Goal: Information Seeking & Learning: Learn about a topic

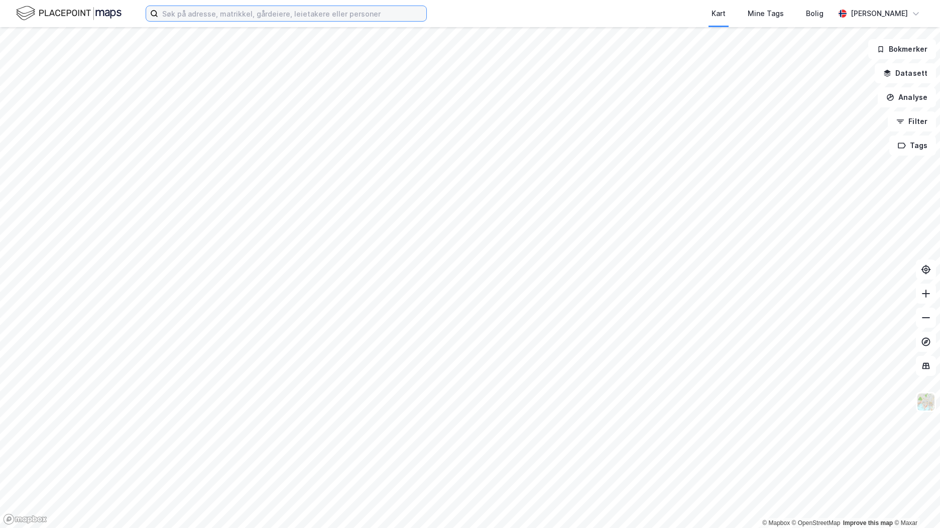
click at [251, 12] on input at bounding box center [292, 13] width 268 height 15
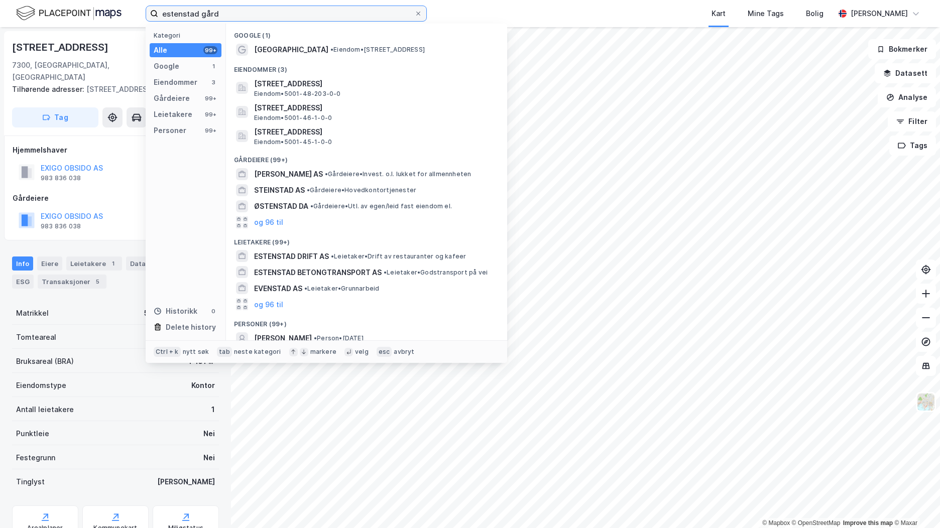
drag, startPoint x: 241, startPoint y: 14, endPoint x: 141, endPoint y: 11, distance: 100.5
click at [141, 11] on div "estenstad gård Kategori Alle 99+ Google 1 Eiendommer 3 Gårdeiere 99+ Leietakere…" at bounding box center [470, 13] width 940 height 27
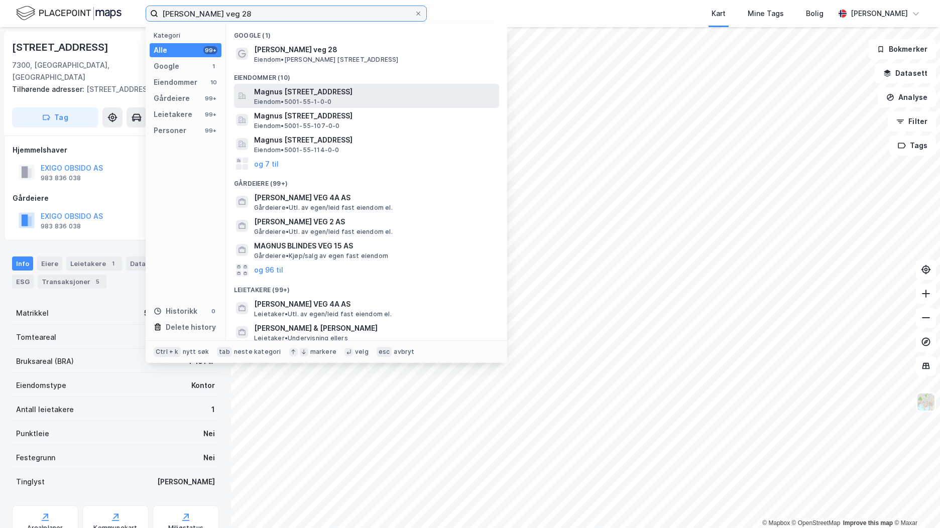
type input "[PERSON_NAME] veg 28"
click at [312, 97] on span "Magnus [STREET_ADDRESS]" at bounding box center [374, 92] width 241 height 12
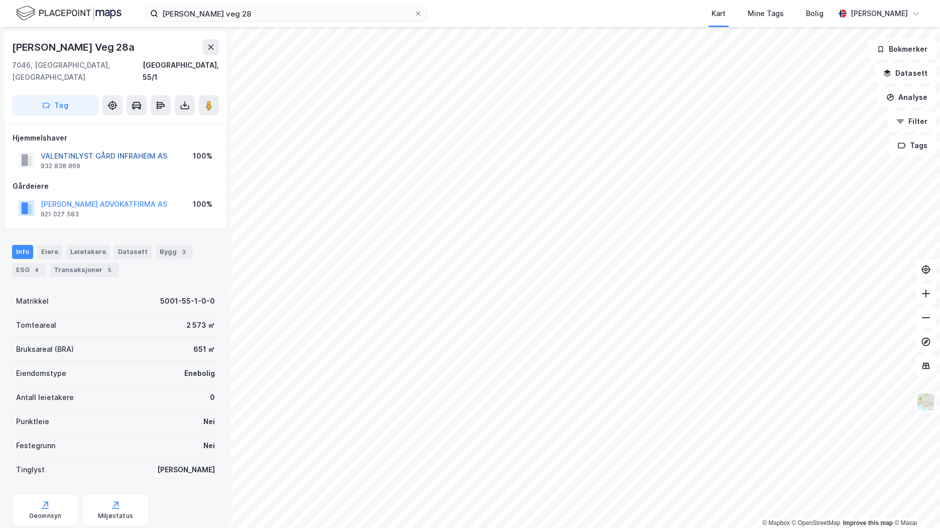
click at [0, 0] on button "VALENTINLYST GÅRD INFRAHEIM AS" at bounding box center [0, 0] width 0 height 0
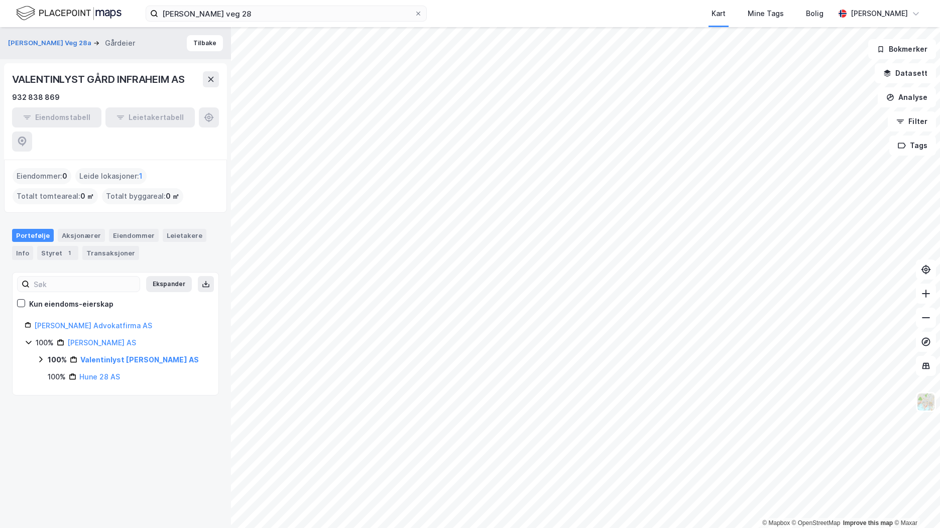
click at [40, 355] on icon at bounding box center [41, 359] width 8 height 8
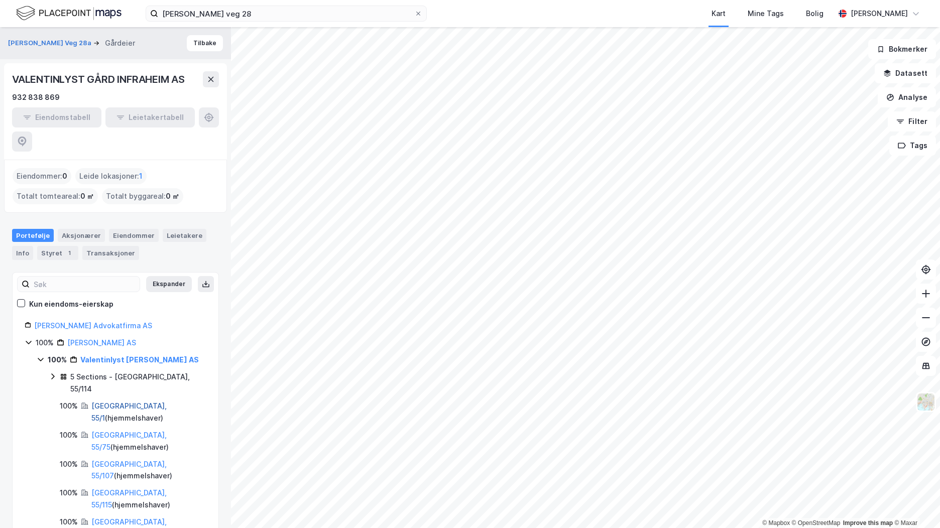
scroll to position [19, 0]
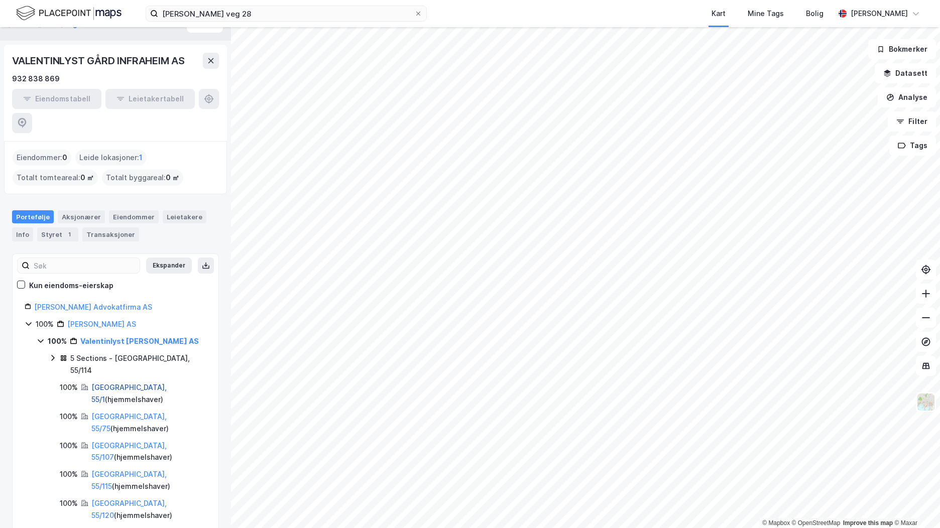
click at [122, 383] on link "[GEOGRAPHIC_DATA], 55/1" at bounding box center [128, 393] width 75 height 21
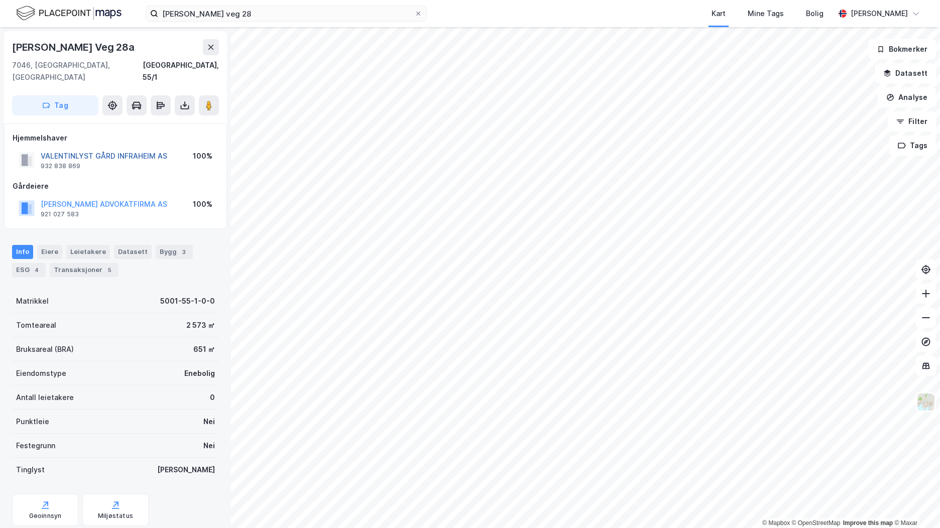
click at [0, 0] on button "VALENTINLYST GÅRD INFRAHEIM AS" at bounding box center [0, 0] width 0 height 0
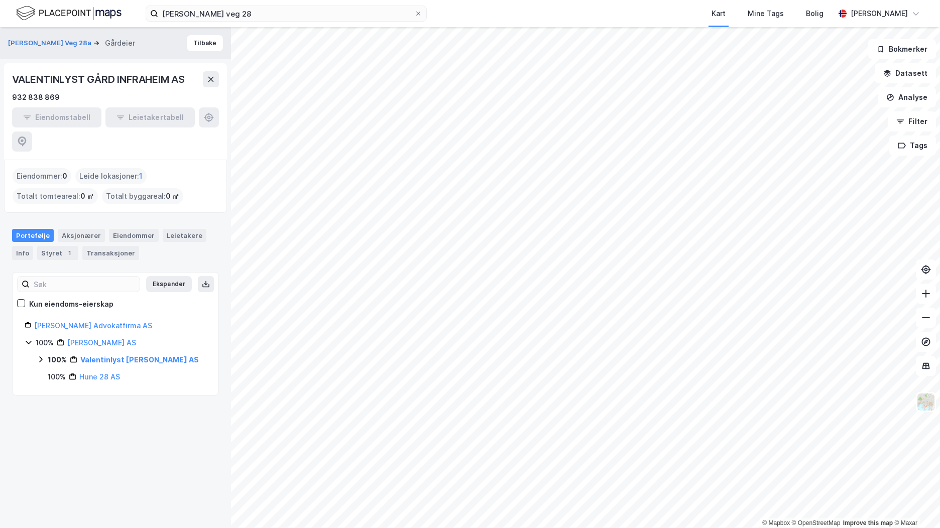
click at [43, 355] on icon at bounding box center [41, 359] width 8 height 8
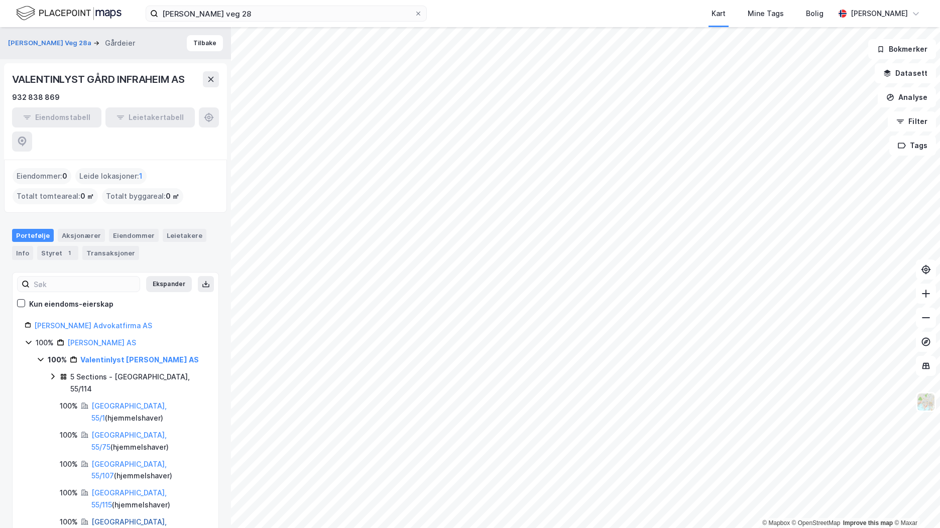
click at [135, 518] on link "[GEOGRAPHIC_DATA], 55/120" at bounding box center [128, 528] width 75 height 21
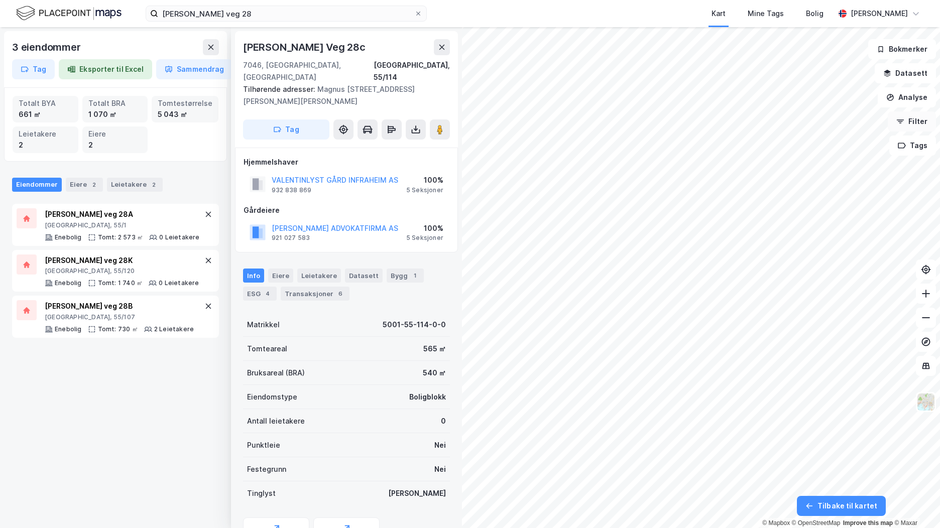
click at [924, 118] on button "Filter" at bounding box center [912, 121] width 48 height 20
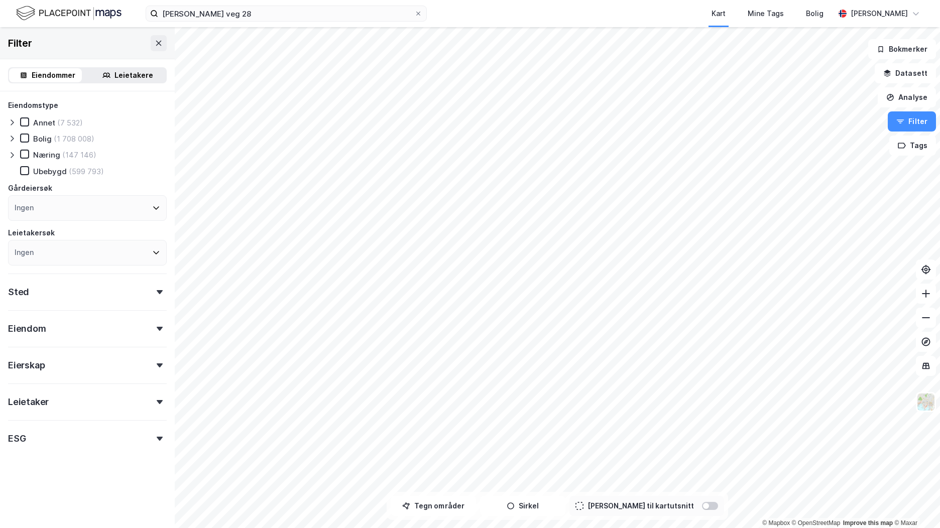
click at [65, 212] on div "Ingen" at bounding box center [87, 208] width 159 height 26
type input "valentinlyst gård infr"
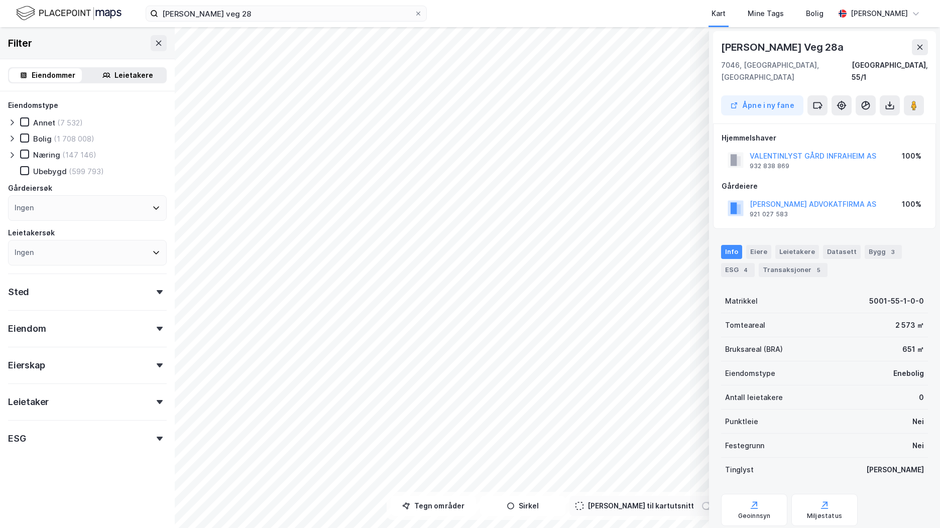
click at [857, 150] on div "VALENTINLYST GÅRD INFRAHEIM AS" at bounding box center [813, 156] width 127 height 12
click at [0, 0] on button "VALENTINLYST GÅRD INFRAHEIM AS" at bounding box center [0, 0] width 0 height 0
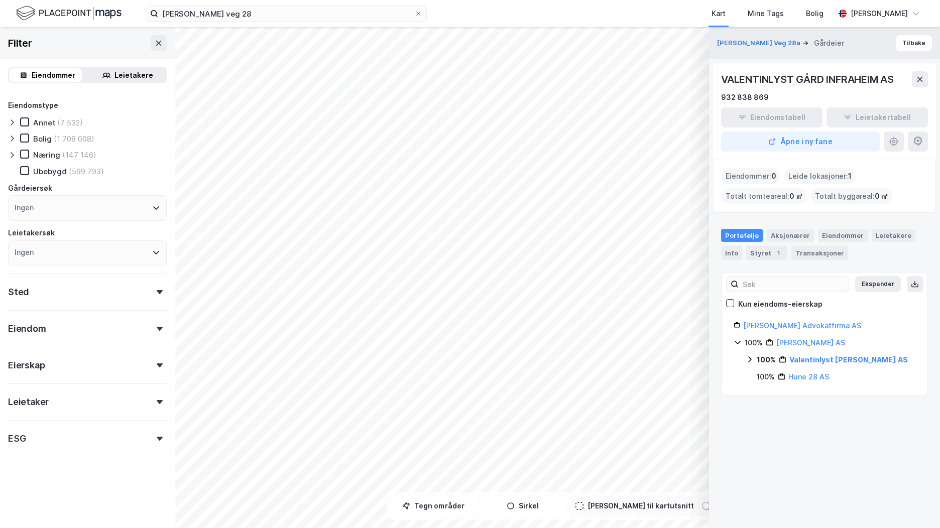
click at [751, 361] on icon at bounding box center [750, 359] width 8 height 8
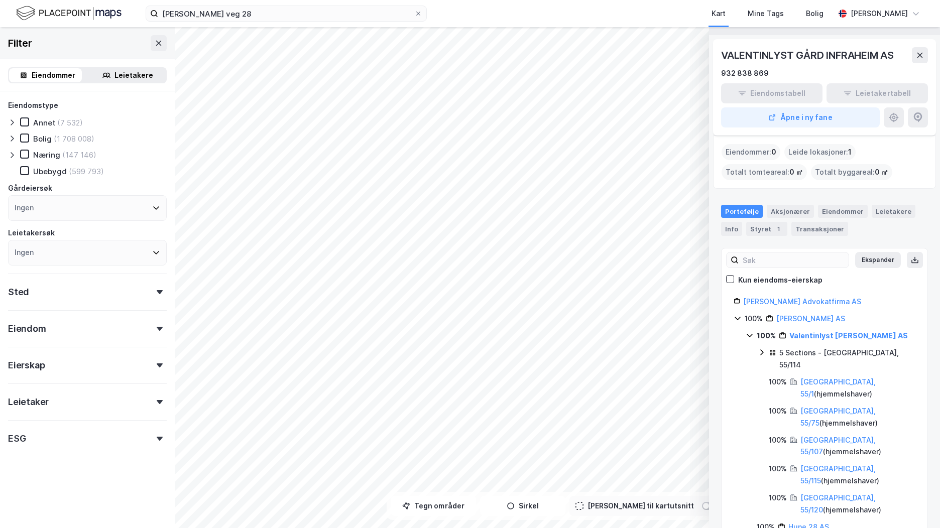
scroll to position [43, 0]
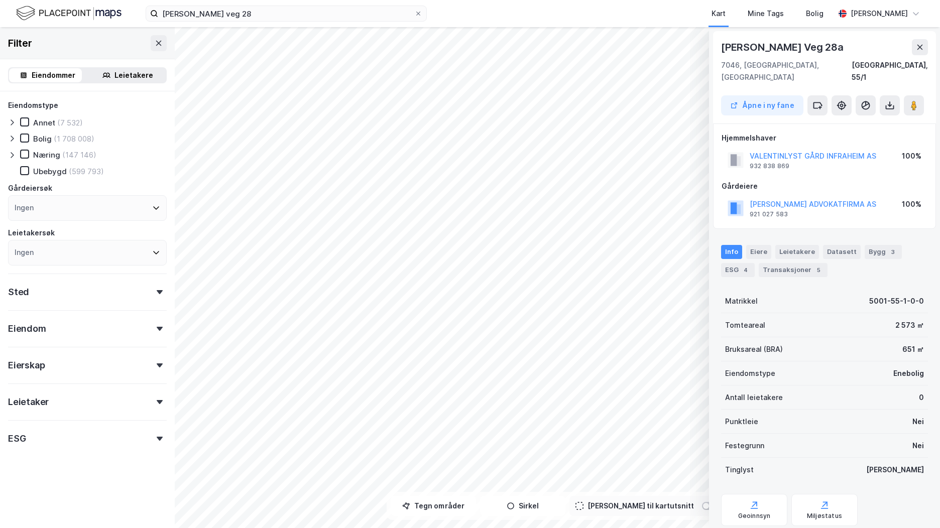
click at [918, 47] on icon at bounding box center [920, 47] width 8 height 8
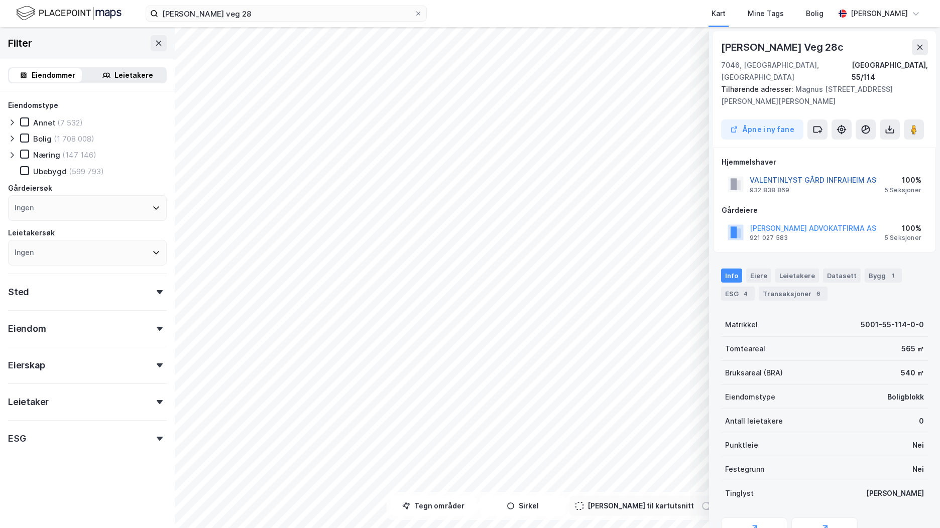
click at [0, 0] on button "VALENTINLYST GÅRD INFRAHEIM AS" at bounding box center [0, 0] width 0 height 0
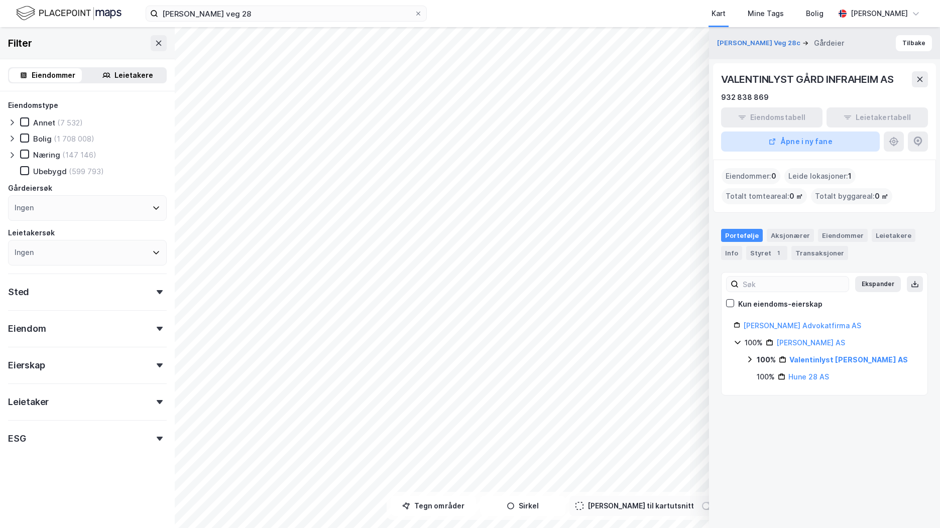
click at [823, 141] on button "Åpne i ny fane" at bounding box center [800, 142] width 159 height 20
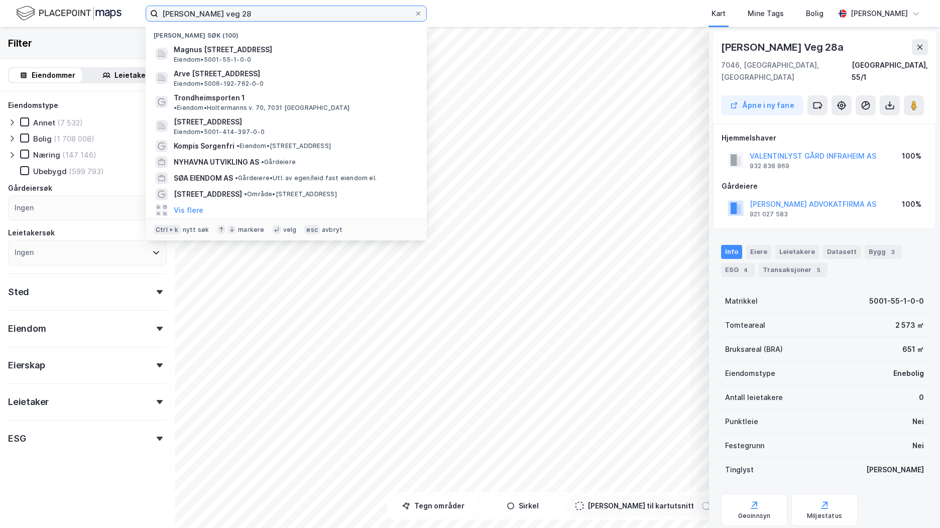
click at [272, 13] on input "[PERSON_NAME] veg 28" at bounding box center [286, 13] width 256 height 15
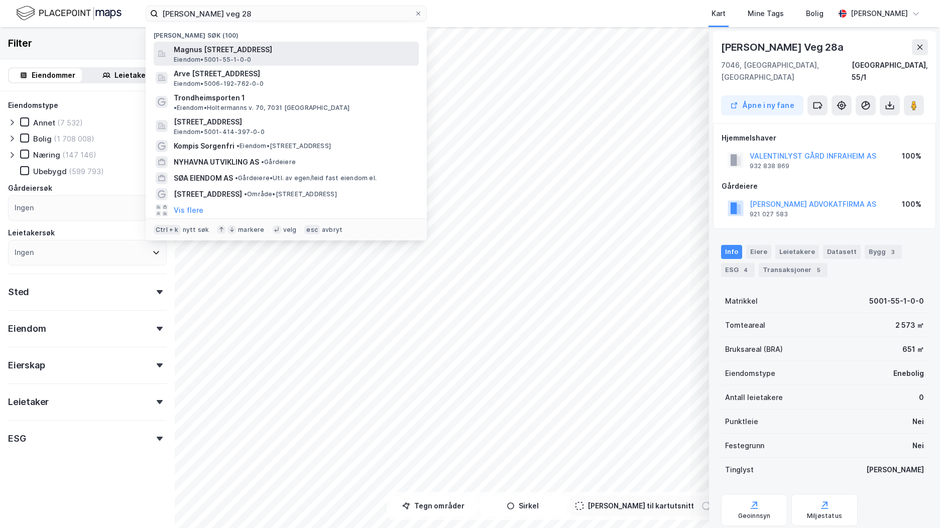
click at [293, 48] on span "Magnus [STREET_ADDRESS]" at bounding box center [294, 50] width 241 height 12
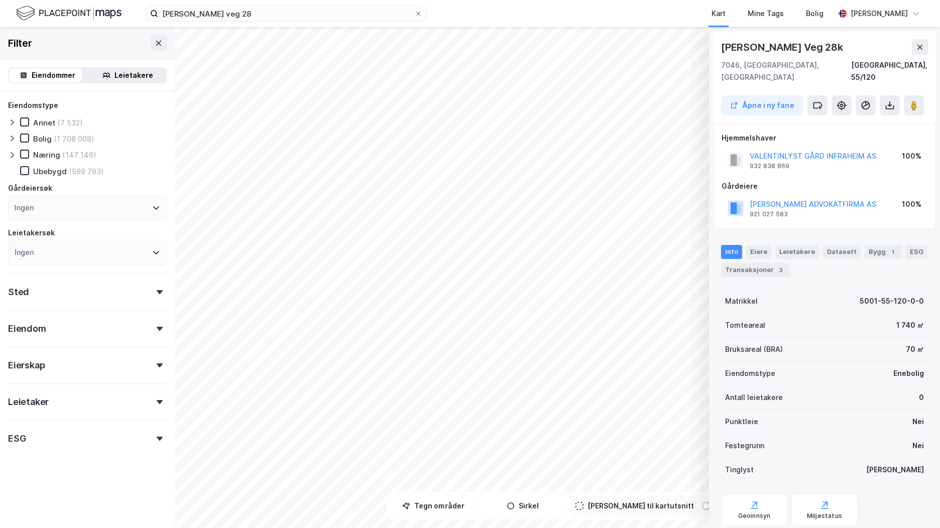
click at [926, 50] on button at bounding box center [920, 47] width 16 height 16
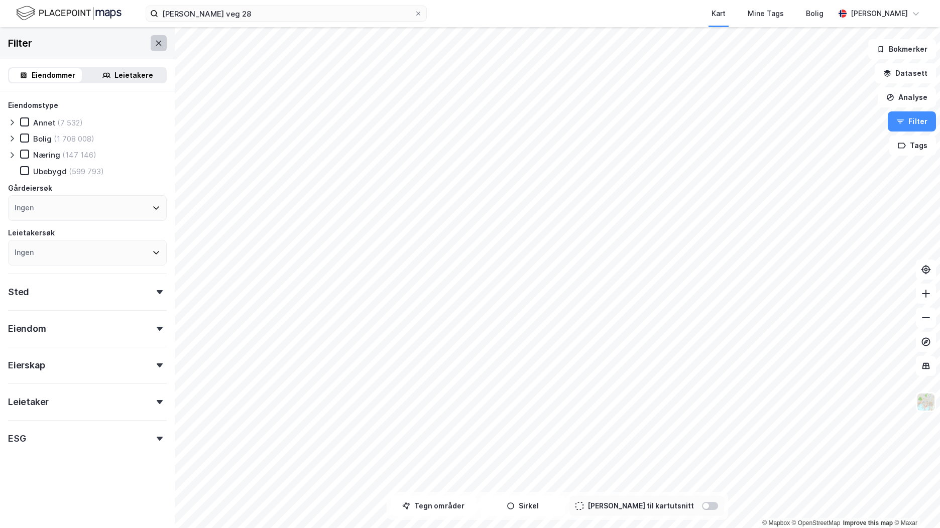
click at [155, 42] on icon at bounding box center [159, 43] width 8 height 8
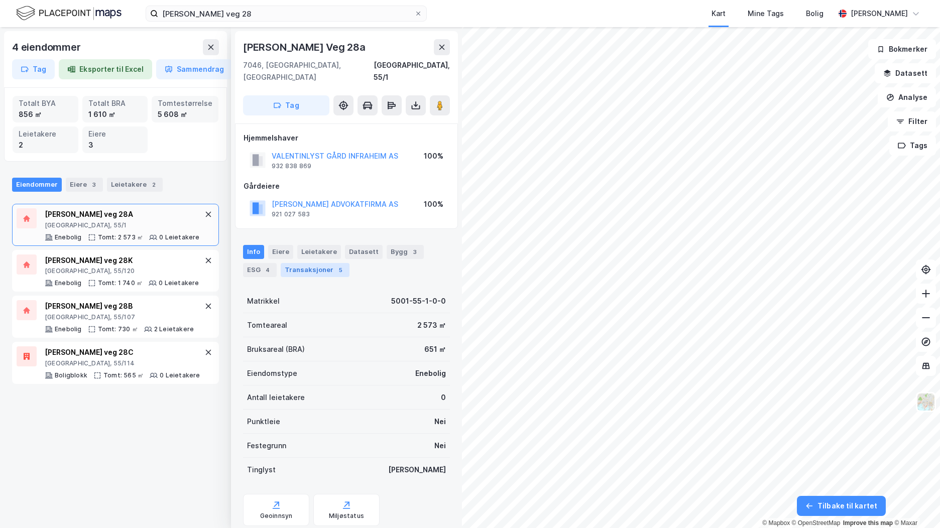
click at [321, 263] on div "Transaksjoner 5" at bounding box center [315, 270] width 69 height 14
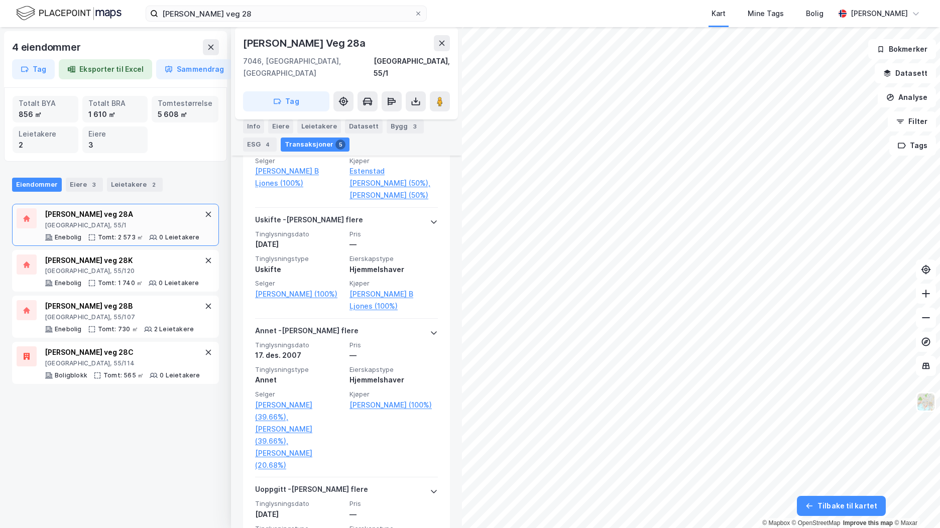
scroll to position [502, 0]
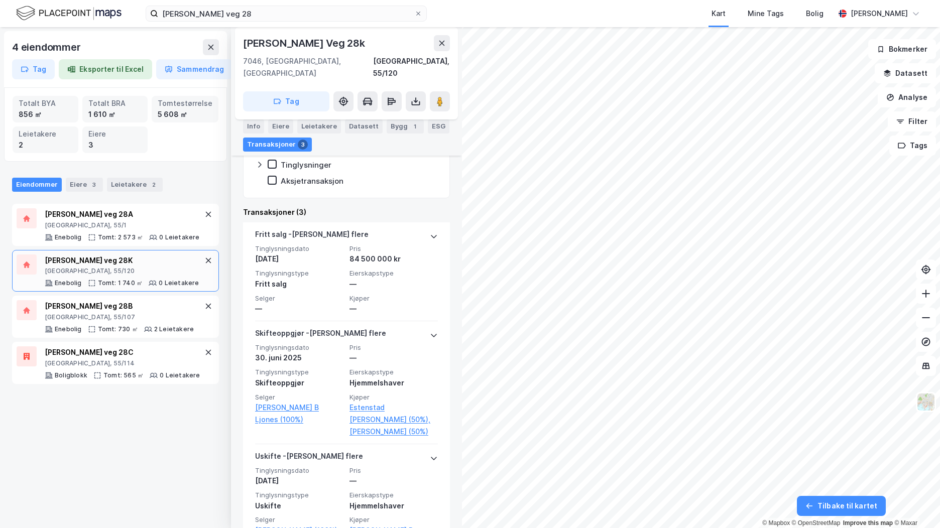
scroll to position [251, 0]
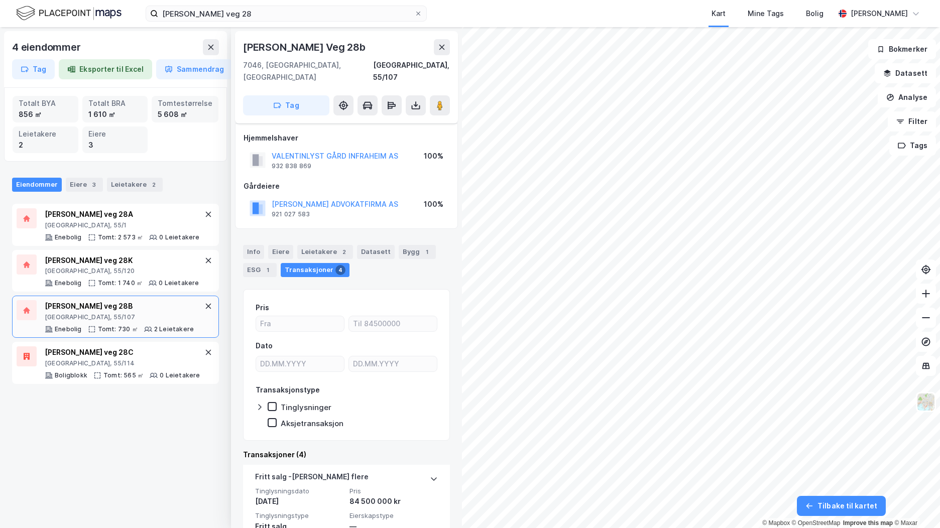
scroll to position [151, 0]
